Goal: Download file/media

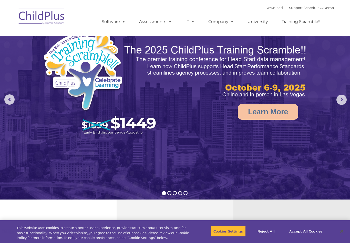
select select "MEDIUM"
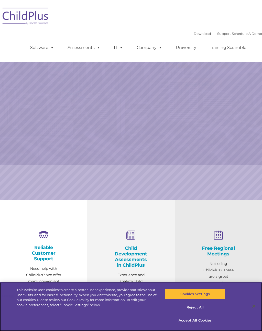
select select "MEDIUM"
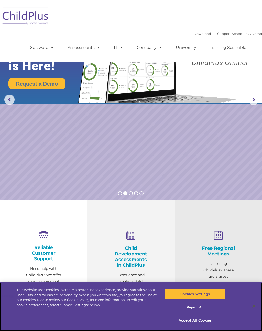
click at [203, 320] on button "Accept All Cookies" at bounding box center [195, 320] width 60 height 11
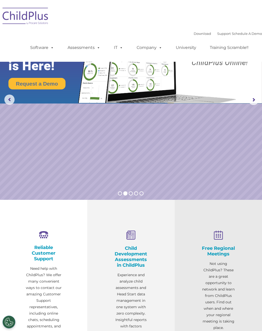
click at [196, 34] on link "Download" at bounding box center [202, 33] width 17 height 4
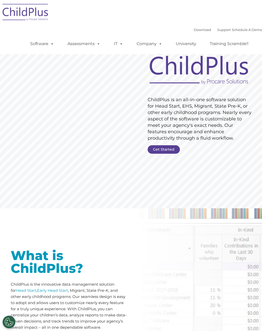
click at [46, 47] on link "Software" at bounding box center [42, 44] width 34 height 10
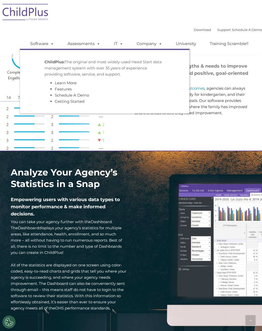
scroll to position [661, 0]
